Goal: Navigation & Orientation: Find specific page/section

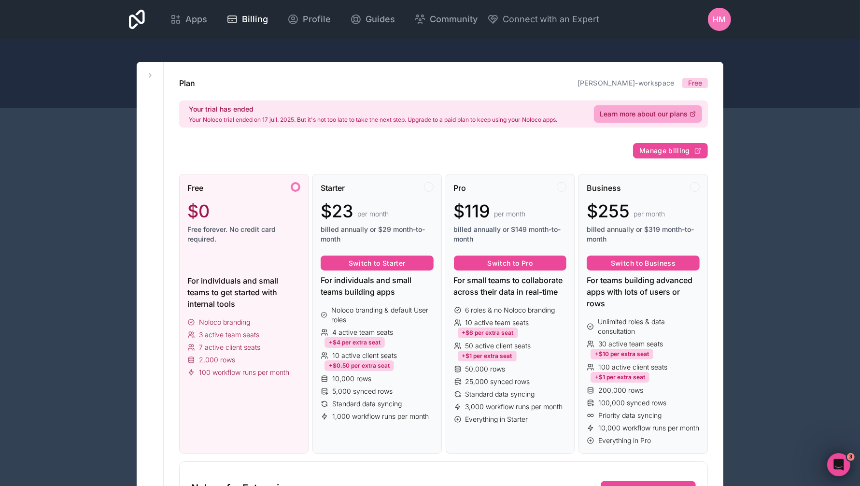
click at [721, 24] on span "HM" at bounding box center [719, 20] width 13 height 12
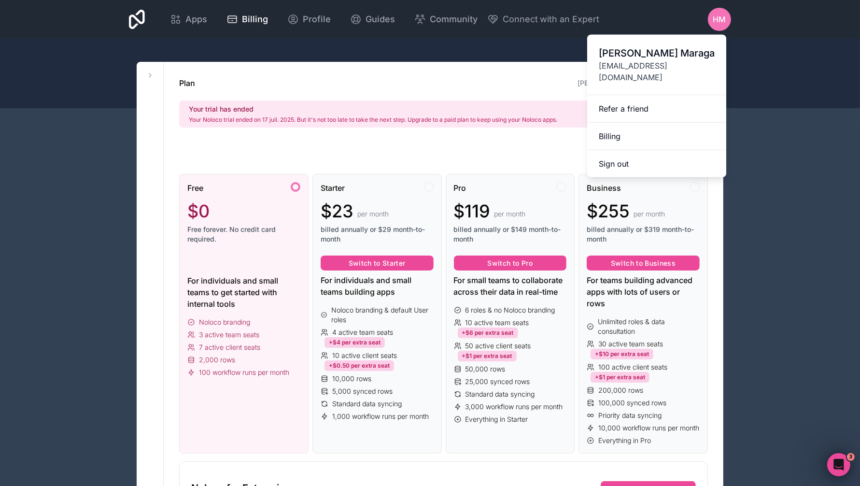
click at [650, 123] on link "Billing" at bounding box center [656, 137] width 139 height 28
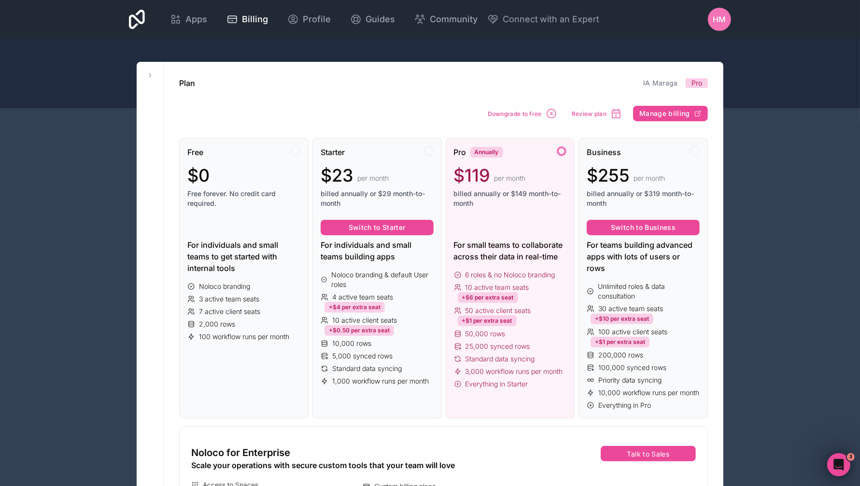
click at [192, 18] on span "Apps" at bounding box center [196, 20] width 22 height 14
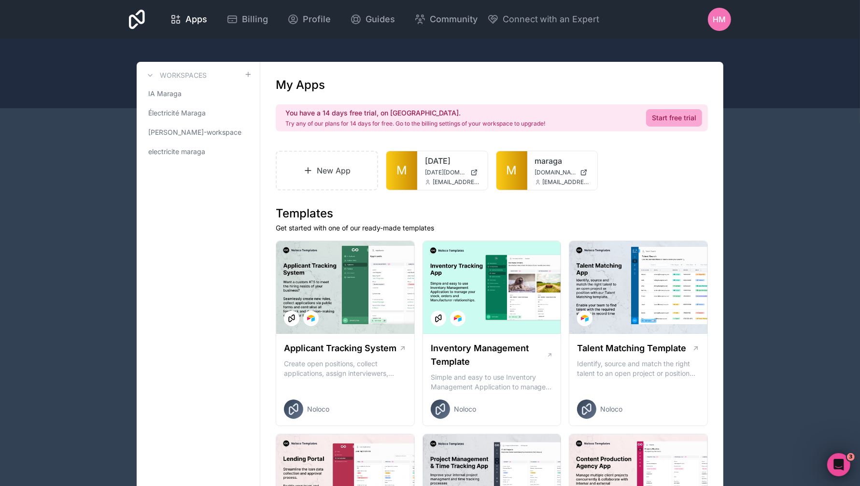
click at [505, 173] on link "M" at bounding box center [511, 170] width 31 height 39
